Goal: Task Accomplishment & Management: Use online tool/utility

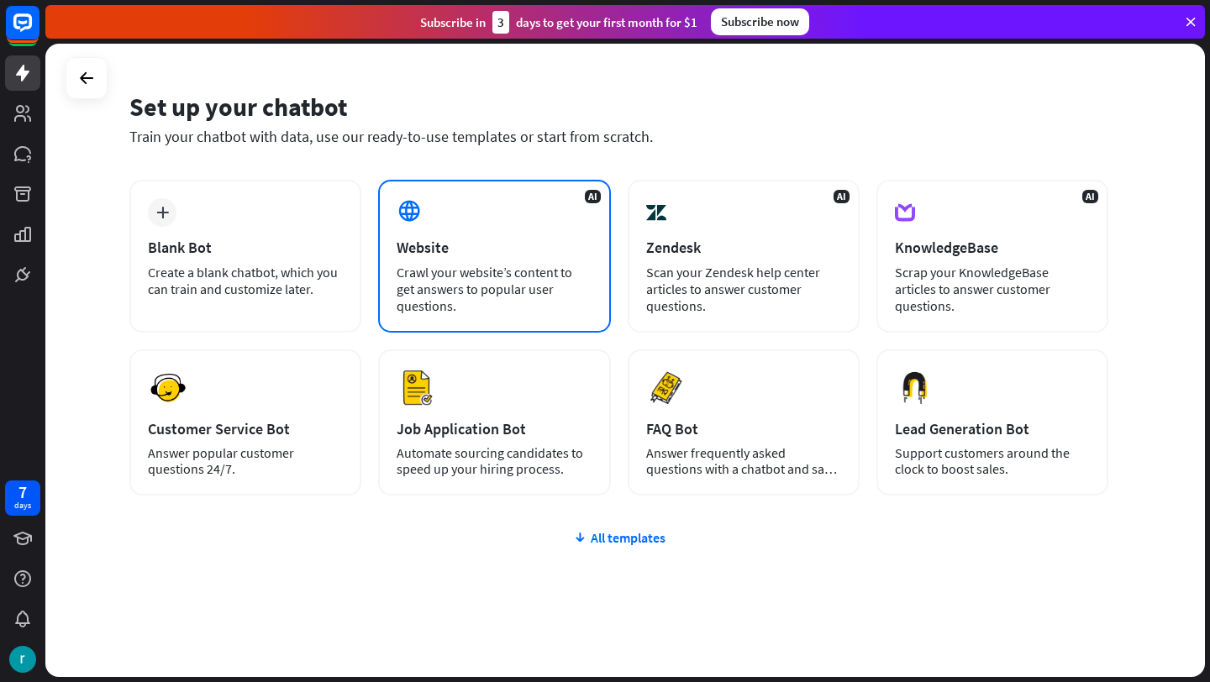
scroll to position [61, 0]
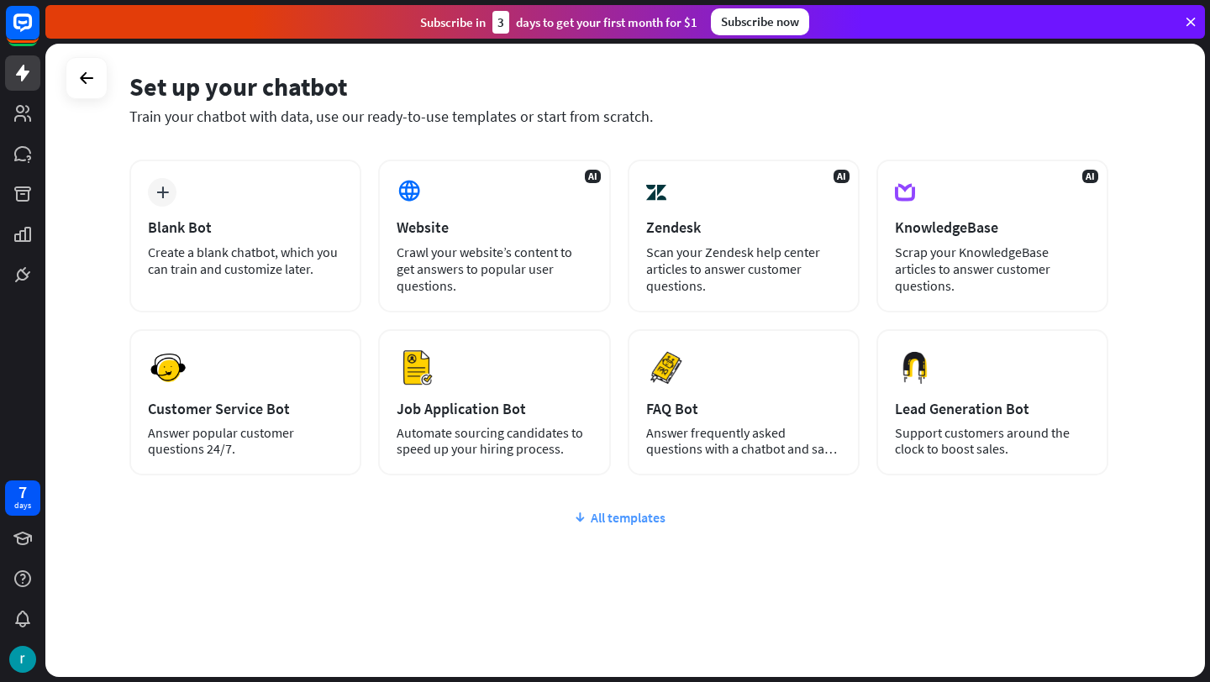
click at [622, 518] on div "All templates" at bounding box center [618, 517] width 979 height 17
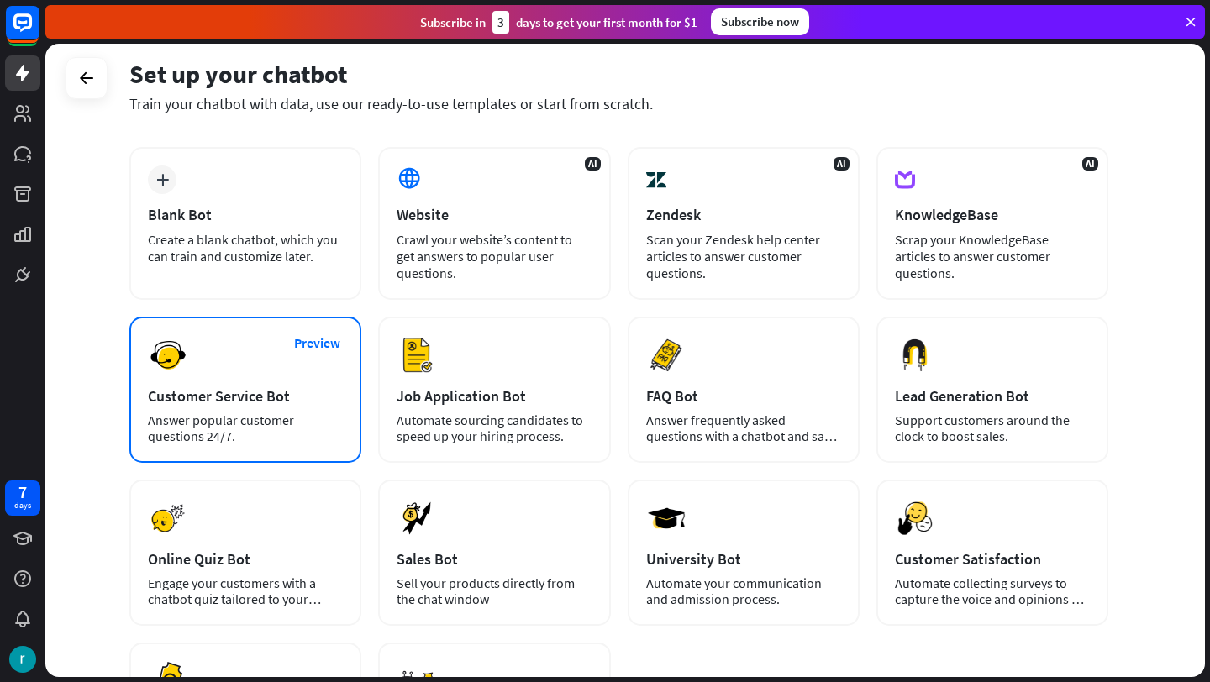
scroll to position [56, 0]
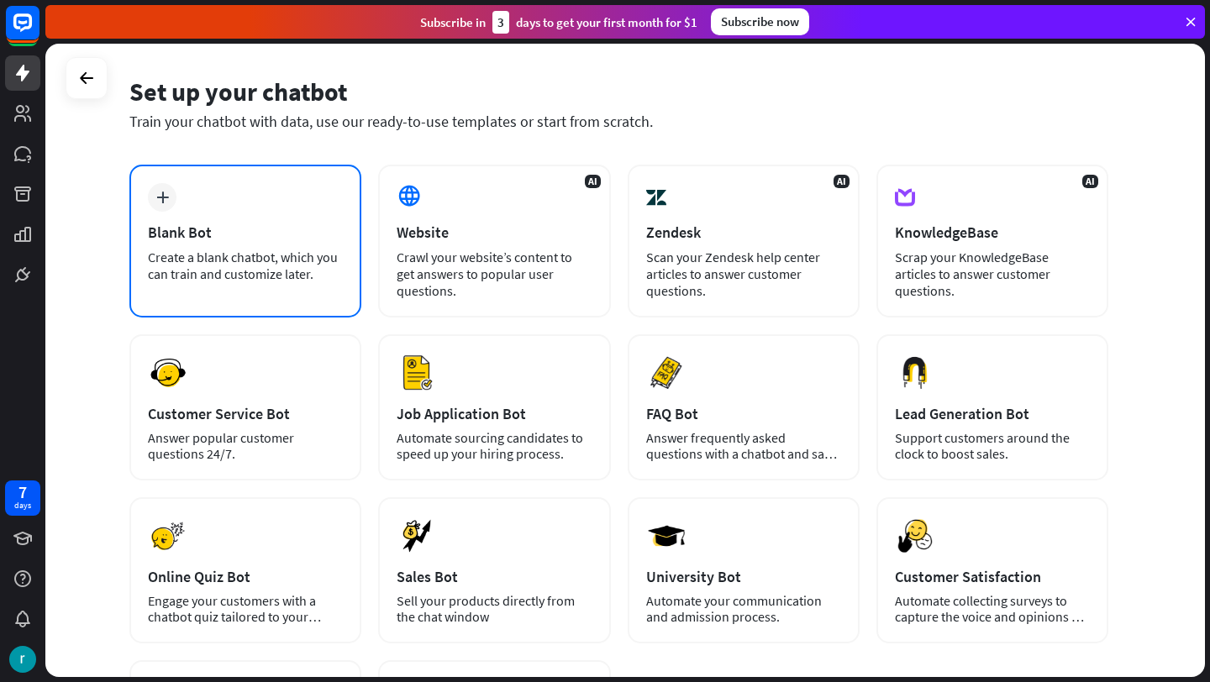
click at [308, 289] on div "plus Blank Bot Create a blank chatbot, which you can train and customize later." at bounding box center [245, 241] width 232 height 153
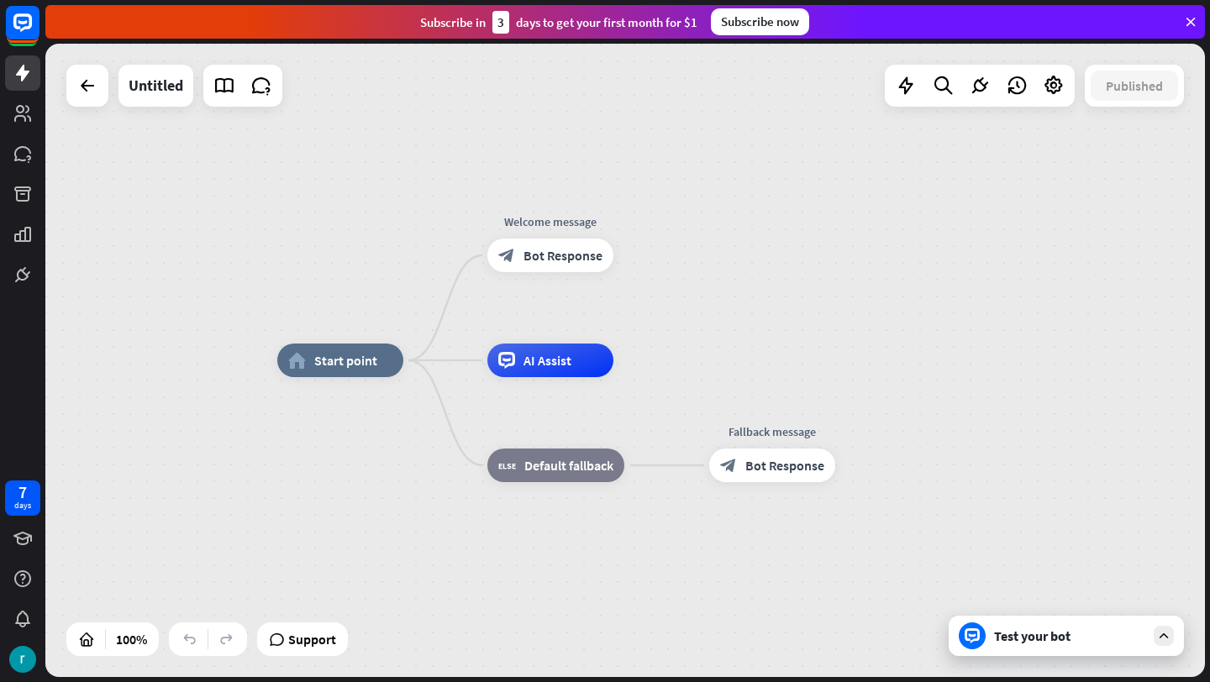
click at [1077, 645] on div "Test your bot" at bounding box center [1066, 636] width 235 height 40
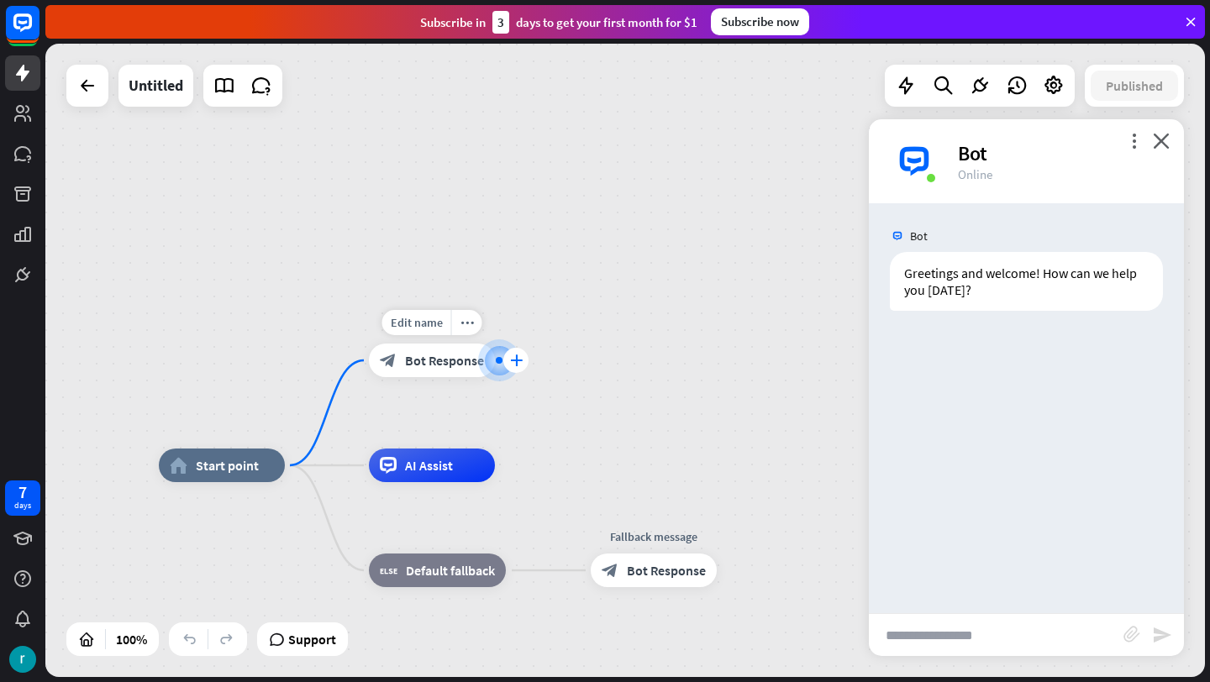
click at [513, 368] on div "plus" at bounding box center [515, 360] width 25 height 25
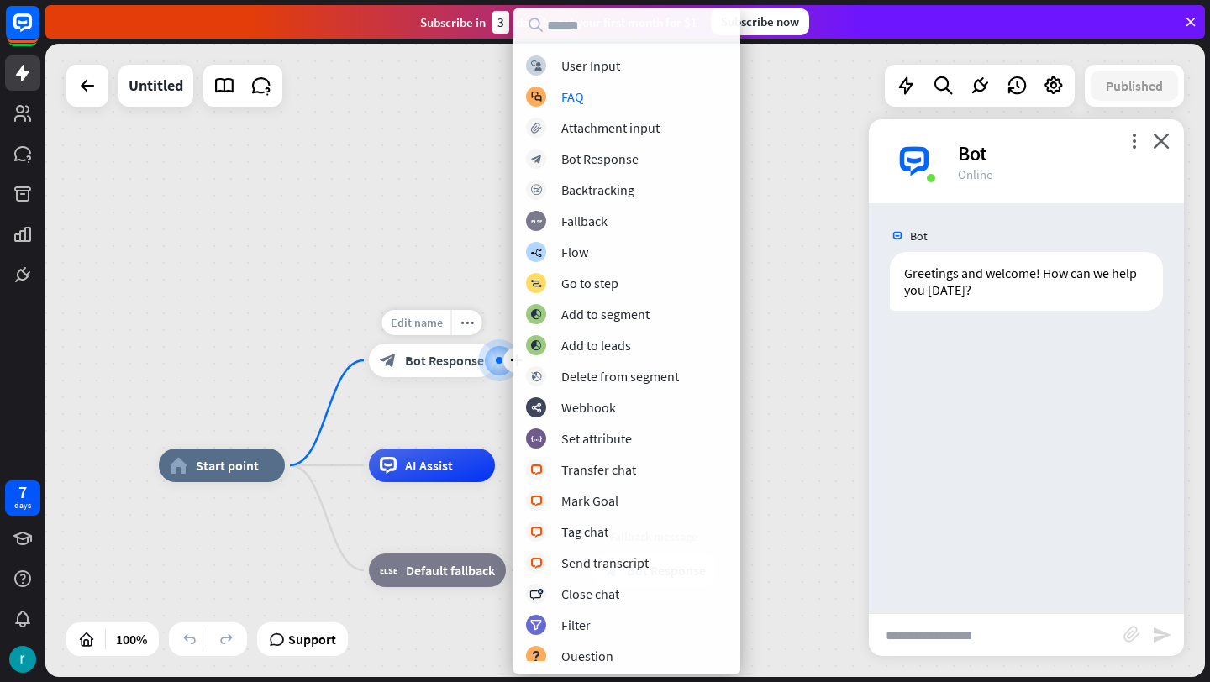
click at [396, 324] on span "Edit name" at bounding box center [417, 322] width 52 height 15
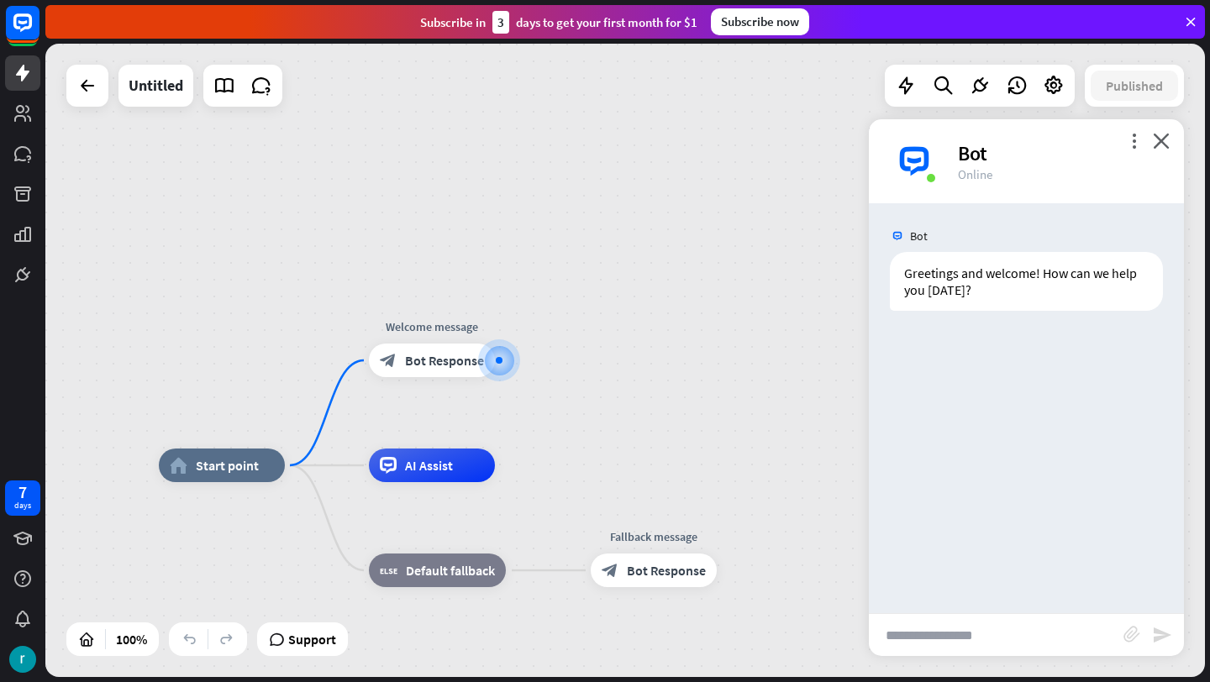
click at [467, 271] on div "**********" at bounding box center [625, 361] width 1160 height 634
click at [19, 116] on icon at bounding box center [22, 113] width 17 height 17
